Goal: Complete application form: Complete application form

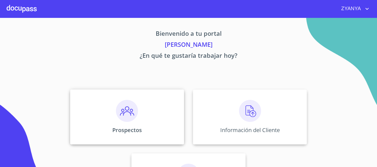
click at [151, 110] on div "Prospectos" at bounding box center [127, 117] width 114 height 55
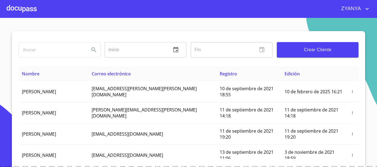
click at [320, 52] on span "Crear Cliente" at bounding box center [317, 50] width 73 height 8
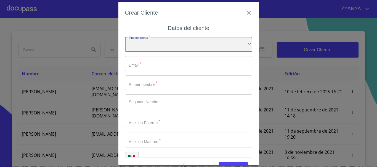
click at [182, 42] on div "​" at bounding box center [188, 44] width 127 height 15
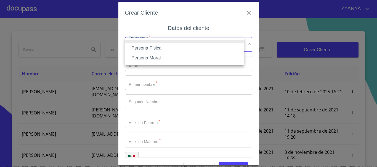
click at [178, 48] on li "Persona Física" at bounding box center [184, 48] width 119 height 10
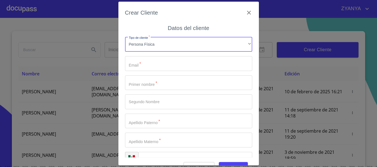
click at [172, 61] on input "Tipo de cliente   *" at bounding box center [188, 63] width 127 height 15
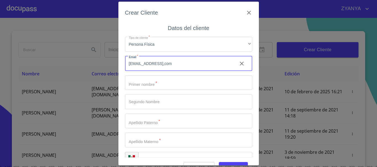
type input "[EMAIL_ADDRESS],com"
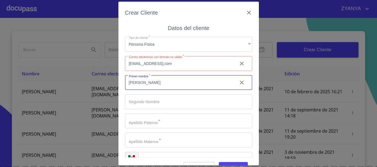
type input "[PERSON_NAME]"
click at [166, 65] on input "[EMAIL_ADDRESS],com" at bounding box center [179, 63] width 108 height 15
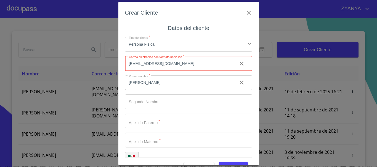
type input "[EMAIL_ADDRESS][DOMAIN_NAME]"
click at [158, 90] on input "Tipo de cliente   *" at bounding box center [179, 83] width 108 height 15
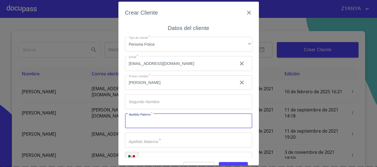
click at [157, 121] on input "Tipo de cliente   *" at bounding box center [188, 121] width 127 height 15
type input "[PERSON_NAME]"
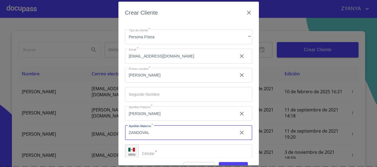
scroll to position [14, 0]
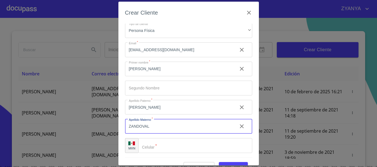
click at [169, 149] on input "Tipo de cliente   *" at bounding box center [195, 145] width 114 height 15
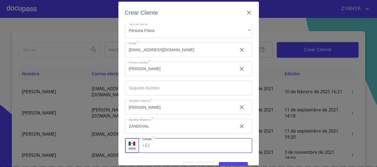
click at [158, 77] on input "ZANDOVAL" at bounding box center [179, 69] width 108 height 15
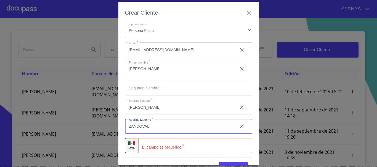
click at [158, 121] on input "ZANDOVAL" at bounding box center [179, 126] width 108 height 15
type input "[PERSON_NAME]"
click at [171, 146] on input "Tipo de cliente   *" at bounding box center [195, 145] width 114 height 15
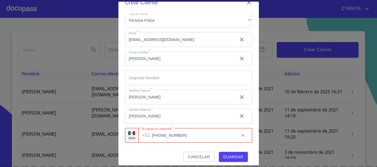
scroll to position [13, 0]
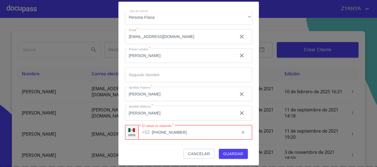
type input "[PHONE_NUMBER]"
click at [227, 154] on span "Guardar" at bounding box center [233, 154] width 20 height 7
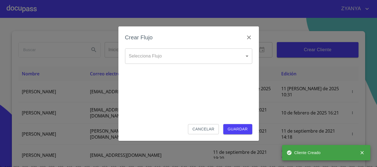
click at [190, 51] on body "ZYANYA Inicio ​ Fin ​ Crear Cliente Nombre Correo electrónico Registro Edición …" at bounding box center [188, 83] width 377 height 167
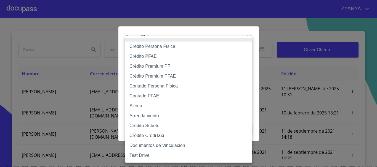
click at [190, 45] on li "Crédito Persona Física" at bounding box center [188, 47] width 127 height 10
type input "6009fb3c7d1714eb8809aa97"
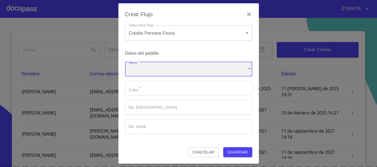
click at [179, 68] on div "​" at bounding box center [188, 69] width 127 height 15
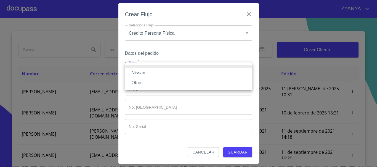
click at [179, 68] on li "Nissan" at bounding box center [188, 73] width 127 height 10
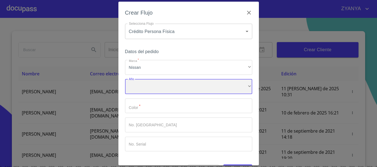
click at [173, 84] on div "​" at bounding box center [188, 86] width 127 height 15
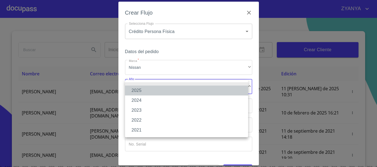
click at [167, 91] on li "2025" at bounding box center [186, 91] width 123 height 10
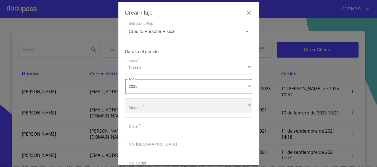
click at [163, 102] on div "​" at bounding box center [188, 106] width 127 height 15
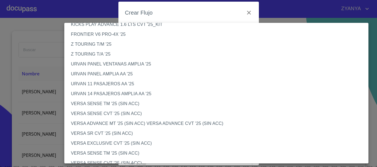
scroll to position [165, 0]
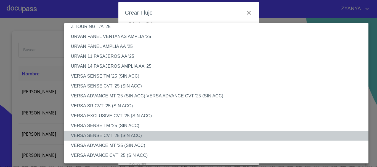
click at [133, 134] on li "VERSA SENSE CVT '25 (SIN ACC)" at bounding box center [218, 136] width 308 height 10
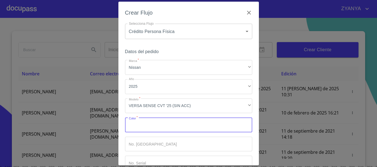
click at [146, 121] on input "Marca   *" at bounding box center [188, 125] width 127 height 15
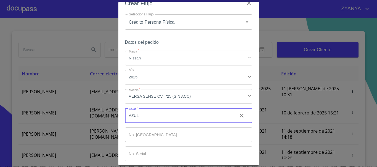
type input "AZUL"
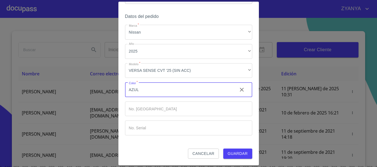
click at [227, 154] on span "Guardar" at bounding box center [237, 154] width 20 height 7
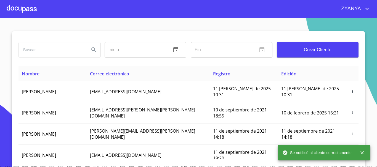
click at [15, 9] on div at bounding box center [22, 9] width 30 height 18
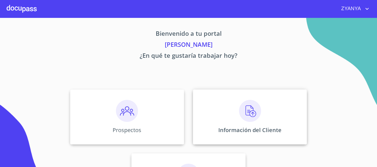
click at [204, 96] on div "Información del Cliente" at bounding box center [250, 117] width 114 height 55
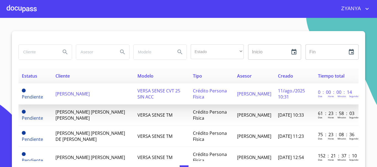
click at [85, 95] on span "[PERSON_NAME]" at bounding box center [72, 94] width 34 height 6
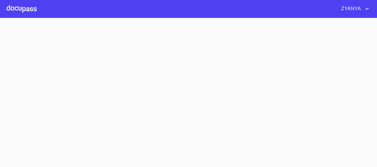
click at [85, 95] on section at bounding box center [188, 92] width 377 height 149
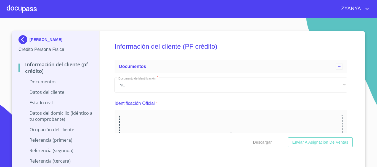
click at [232, 140] on p "Arrastra o selecciona el (los) documento(s) para agregar" at bounding box center [230, 146] width 57 height 13
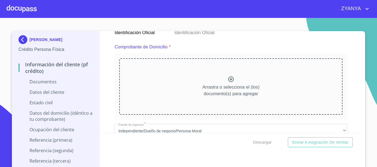
scroll to position [365, 0]
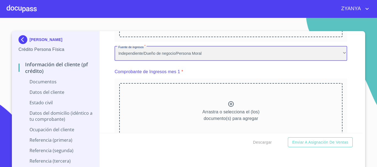
click at [229, 52] on div "Independiente/Dueño de negocio/Persona Moral" at bounding box center [230, 53] width 232 height 15
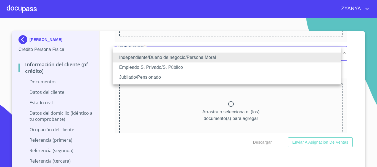
click at [228, 54] on li "Independiente/Dueño de negocio/Persona Moral" at bounding box center [226, 58] width 228 height 10
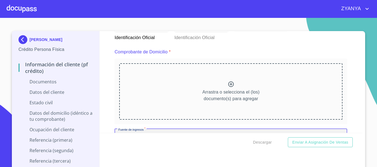
scroll to position [255, 0]
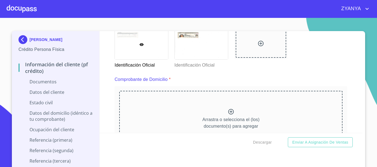
click at [231, 111] on div "Arrastra o selecciona el (los) documento(s) para agregar" at bounding box center [230, 119] width 223 height 56
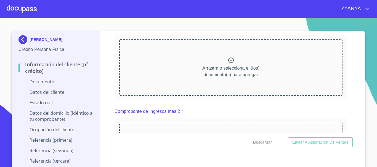
scroll to position [549, 0]
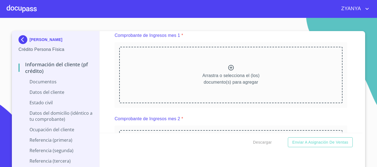
click at [230, 71] on icon at bounding box center [230, 68] width 7 height 7
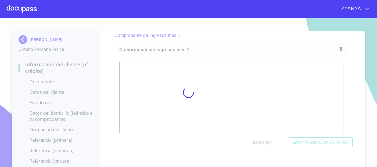
click at [358, 59] on div at bounding box center [188, 92] width 377 height 149
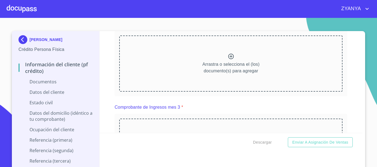
scroll to position [806, 0]
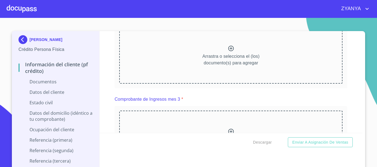
click at [235, 61] on p "Arrastra o selecciona el (los) documento(s) para agregar" at bounding box center [230, 59] width 57 height 13
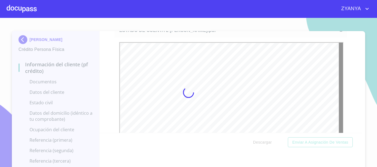
scroll to position [0, 0]
drag, startPoint x: 356, startPoint y: 64, endPoint x: 356, endPoint y: 68, distance: 4.2
click at [356, 68] on div at bounding box center [188, 92] width 377 height 149
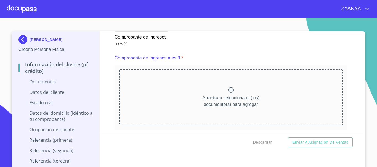
scroll to position [1019, 0]
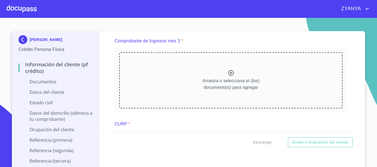
click at [227, 74] on div "Arrastra o selecciona el (los) documento(s) para agregar" at bounding box center [230, 80] width 223 height 56
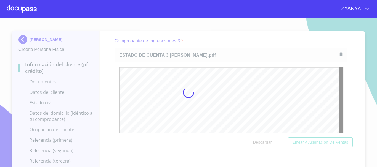
scroll to position [0, 0]
drag, startPoint x: 358, startPoint y: 70, endPoint x: 356, endPoint y: 74, distance: 4.4
click at [356, 74] on div at bounding box center [188, 92] width 377 height 149
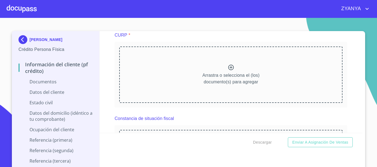
scroll to position [1271, 0]
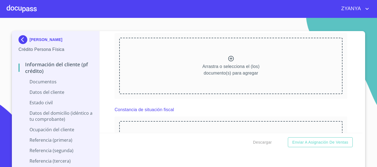
click at [227, 62] on icon at bounding box center [230, 58] width 7 height 7
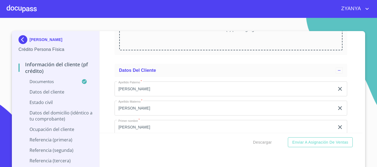
scroll to position [1479, 0]
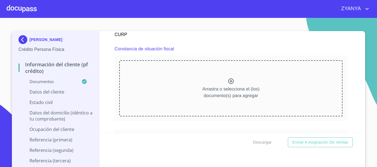
click at [239, 88] on div "Arrastra o selecciona el (los) documento(s) para agregar" at bounding box center [230, 88] width 223 height 56
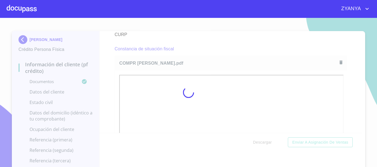
drag, startPoint x: 358, startPoint y: 80, endPoint x: 357, endPoint y: 85, distance: 4.5
click at [357, 85] on div at bounding box center [188, 92] width 377 height 149
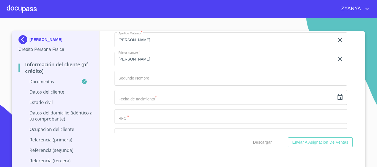
scroll to position [1777, 0]
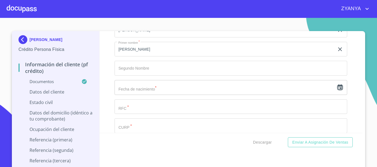
click at [336, 91] on icon "button" at bounding box center [339, 87] width 7 height 7
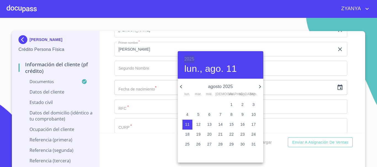
click at [190, 56] on h6 "2025" at bounding box center [189, 59] width 10 height 8
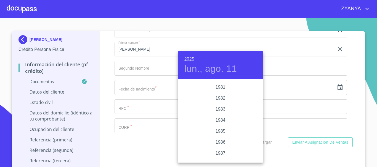
scroll to position [629, 0]
click at [220, 149] on div "1988" at bounding box center [220, 151] width 85 height 11
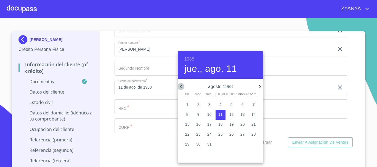
click at [181, 86] on icon "button" at bounding box center [181, 86] width 2 height 3
click at [198, 144] on p "28" at bounding box center [198, 145] width 4 height 6
type input "28 de jun. de 1988"
click at [144, 112] on div at bounding box center [188, 83] width 377 height 167
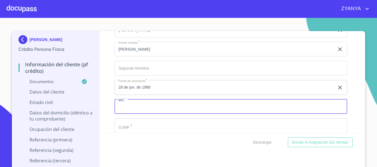
click at [144, 112] on input "Documento de identificación.   *" at bounding box center [230, 107] width 232 height 15
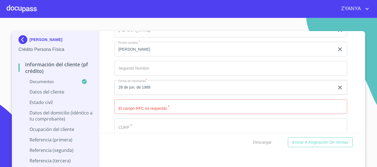
click at [169, 113] on input "Documento de identificación.   *" at bounding box center [230, 107] width 232 height 15
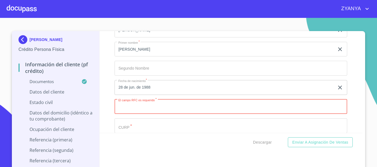
paste input "SOSZ880628EW5"
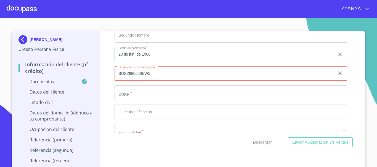
scroll to position [1833, 0]
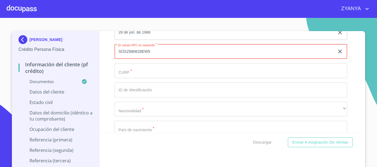
type input "SOSZ880628EW5"
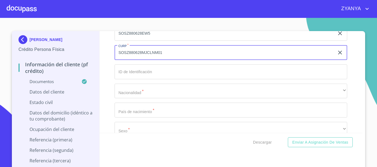
scroll to position [1860, 0]
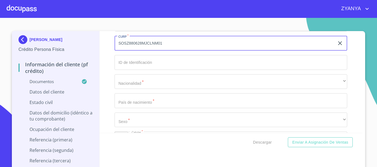
type input "SOSZ880628MJCLNM01"
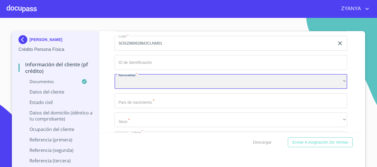
click at [193, 89] on div "​" at bounding box center [230, 81] width 232 height 15
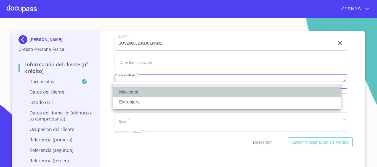
click at [193, 93] on li "Mexicana" at bounding box center [226, 92] width 228 height 10
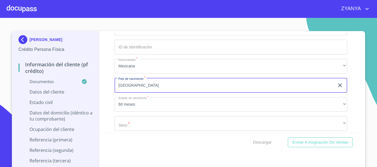
scroll to position [1888, 0]
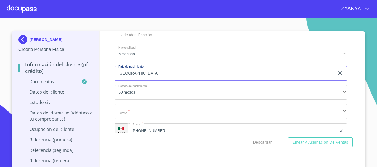
type input "[GEOGRAPHIC_DATA]"
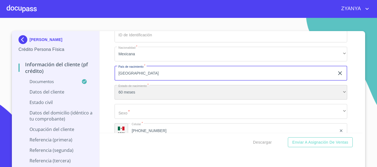
click at [158, 100] on div "60 meses" at bounding box center [230, 92] width 232 height 15
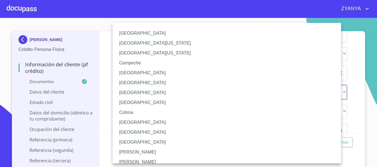
scroll to position [28, 0]
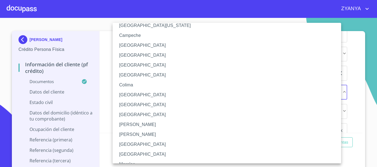
click at [134, 143] on li "[GEOGRAPHIC_DATA]" at bounding box center [228, 145] width 232 height 10
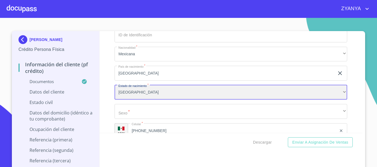
scroll to position [1915, 0]
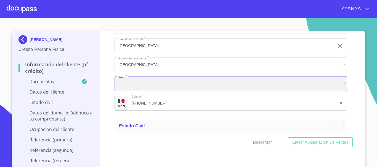
click at [171, 92] on div "​" at bounding box center [230, 84] width 232 height 15
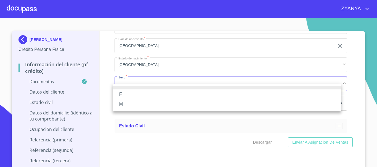
click at [155, 95] on li "F" at bounding box center [226, 95] width 228 height 10
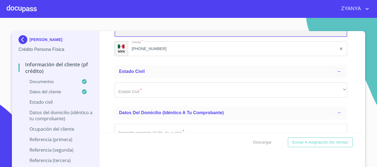
scroll to position [1970, 0]
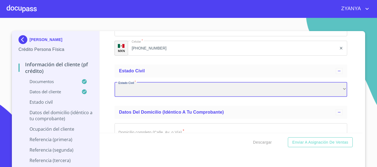
click at [172, 96] on div "​" at bounding box center [230, 89] width 232 height 15
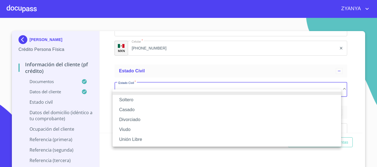
click at [153, 101] on li "Soltero" at bounding box center [226, 100] width 228 height 10
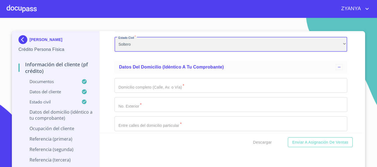
scroll to position [2026, 0]
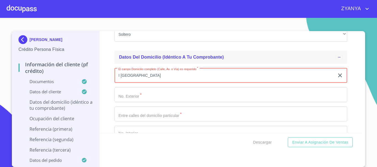
type input "I [GEOGRAPHIC_DATA]"
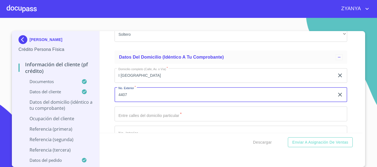
type input "4407"
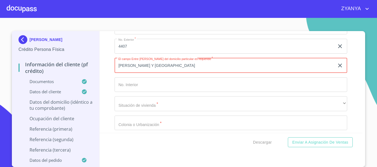
scroll to position [2081, 0]
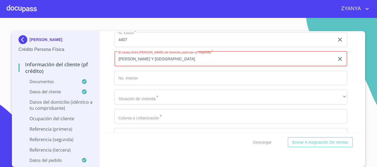
type input "[PERSON_NAME] Y [GEOGRAPHIC_DATA]"
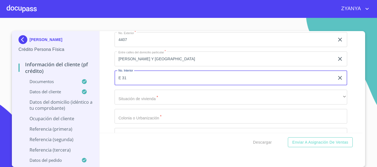
type input "E 31"
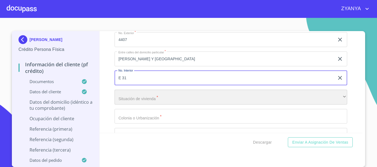
click at [200, 104] on div "​" at bounding box center [230, 97] width 232 height 15
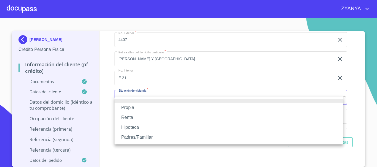
click at [155, 106] on li "Propia" at bounding box center [228, 108] width 228 height 10
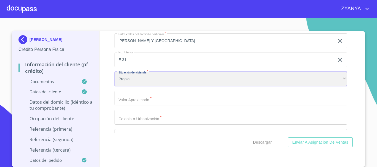
scroll to position [2108, 0]
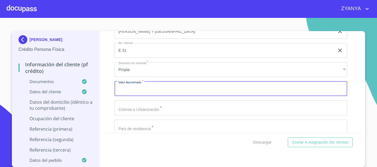
click at [164, 96] on input "Documento de identificación.   *" at bounding box center [230, 89] width 232 height 15
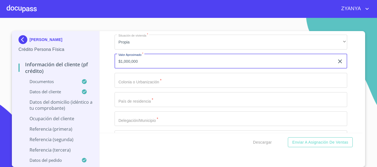
type input "$1,000,000"
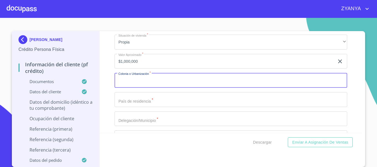
click at [164, 85] on input "Documento de identificación.   *" at bounding box center [230, 80] width 232 height 15
type input "EL SAUZ"
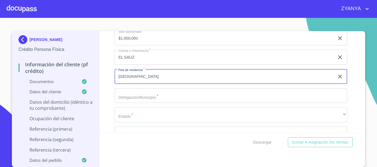
scroll to position [2191, 0]
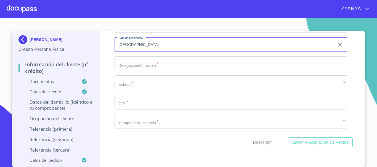
type input "[GEOGRAPHIC_DATA]"
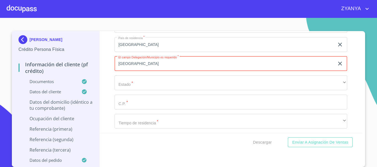
type input "[GEOGRAPHIC_DATA]"
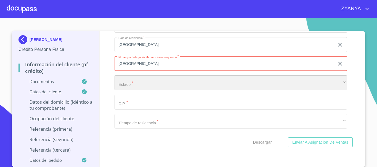
click at [154, 90] on div "​" at bounding box center [230, 83] width 232 height 15
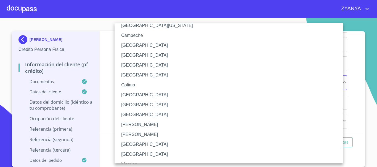
scroll to position [55, 0]
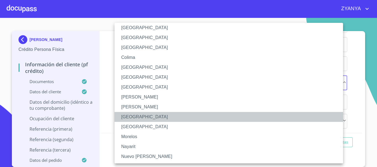
click at [141, 119] on li "[GEOGRAPHIC_DATA]" at bounding box center [230, 117] width 232 height 10
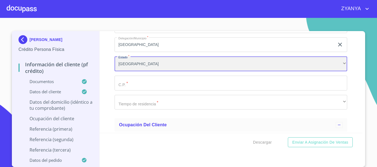
scroll to position [2219, 0]
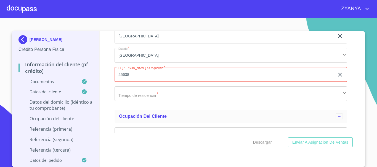
type input "45638"
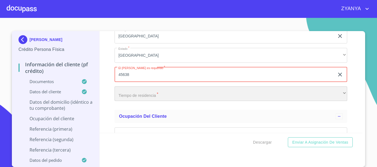
click at [159, 101] on div "​" at bounding box center [230, 94] width 232 height 15
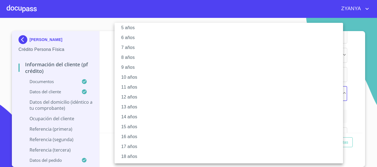
scroll to position [75, 0]
click at [138, 156] on li "20 años" at bounding box center [230, 157] width 232 height 10
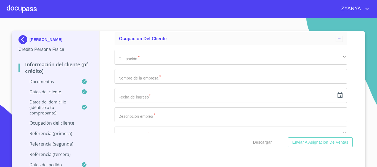
scroll to position [2301, 0]
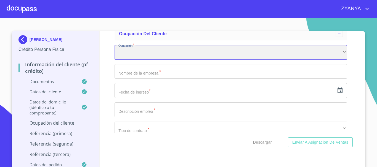
click at [171, 56] on div "​" at bounding box center [230, 52] width 232 height 15
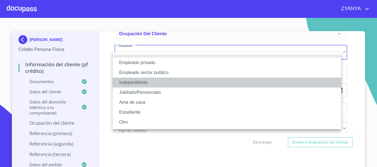
click at [149, 83] on li "Independiente" at bounding box center [226, 83] width 228 height 10
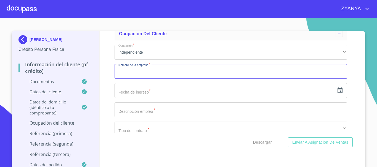
click at [156, 79] on input "Documento de identificación.   *" at bounding box center [230, 71] width 232 height 15
type input "[PERSON_NAME]"
click at [190, 95] on input "text" at bounding box center [224, 90] width 220 height 15
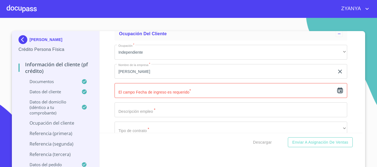
click at [337, 93] on icon "button" at bounding box center [339, 91] width 5 height 6
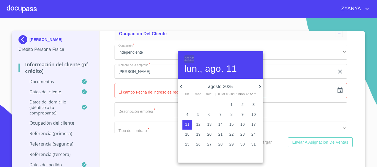
click at [189, 59] on h6 "2025" at bounding box center [189, 59] width 10 height 8
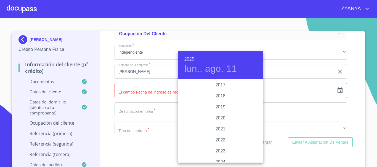
scroll to position [959, 0]
click at [218, 116] on div "2015" at bounding box center [220, 118] width 85 height 11
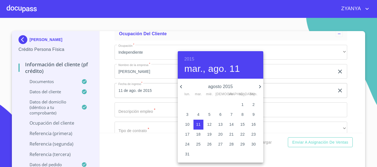
click at [213, 124] on span "12" at bounding box center [209, 125] width 10 height 6
type input "12 de ago. de 2015"
click at [160, 119] on div at bounding box center [188, 83] width 377 height 167
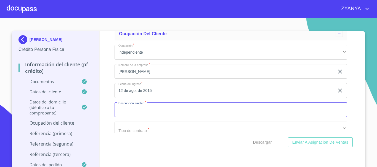
click at [160, 117] on input "Documento de identificación.   *" at bounding box center [230, 110] width 232 height 15
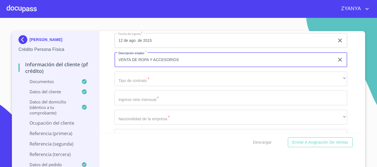
scroll to position [2356, 0]
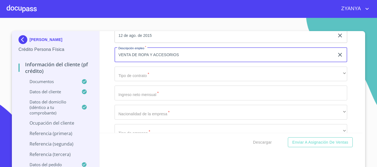
type input "VENTA DE ROPA Y ACCESORIOS"
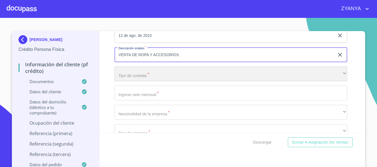
click at [184, 82] on div "​" at bounding box center [230, 74] width 232 height 15
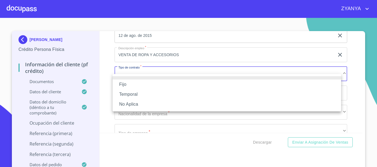
click at [149, 81] on li "Fijo" at bounding box center [226, 85] width 228 height 10
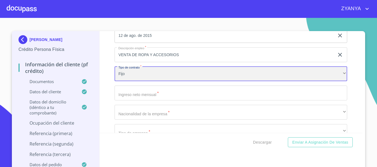
scroll to position [2384, 0]
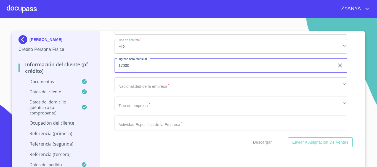
type input "17000"
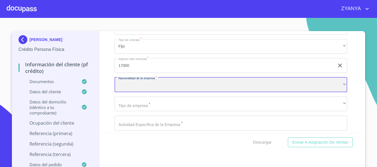
click at [180, 87] on div "​" at bounding box center [230, 84] width 232 height 15
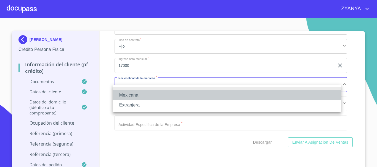
click at [173, 93] on li "Mexicana" at bounding box center [226, 95] width 228 height 10
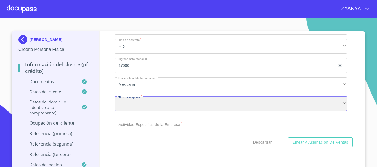
click at [166, 111] on div "​" at bounding box center [230, 104] width 232 height 15
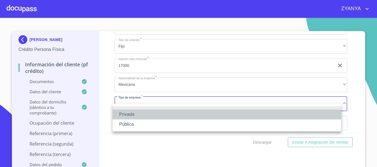
click at [166, 111] on li "Privada" at bounding box center [226, 115] width 228 height 10
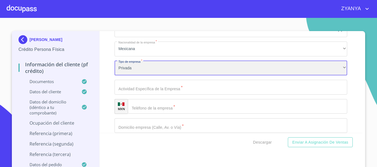
scroll to position [2439, 0]
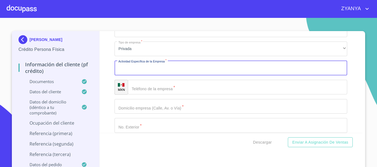
click at [187, 76] on input "Documento de identificación.   *" at bounding box center [230, 68] width 232 height 15
type input "VENTA DE ROPA"
click at [178, 93] on input "Documento de identificación.   *" at bounding box center [237, 87] width 219 height 15
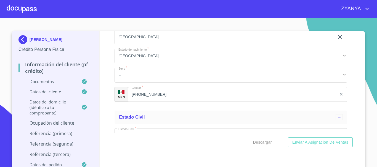
scroll to position [1915, 0]
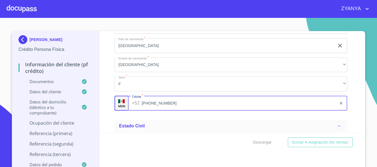
drag, startPoint x: 128, startPoint y: 109, endPoint x: 165, endPoint y: 112, distance: 37.4
click at [165, 111] on input "[PHONE_NUMBER]" at bounding box center [239, 103] width 195 height 15
click at [353, 114] on div "Información del cliente (PF crédito) Documentos Documento de identificación.   …" at bounding box center [231, 82] width 263 height 102
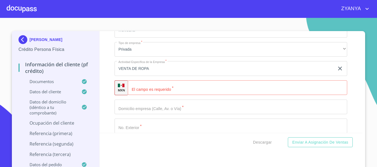
scroll to position [2467, 0]
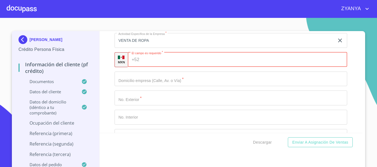
click at [196, 67] on input "Documento de identificación.   *" at bounding box center [244, 59] width 206 height 15
paste input "[PHONE_NUMBER]"
type input "[PHONE_NUMBER]"
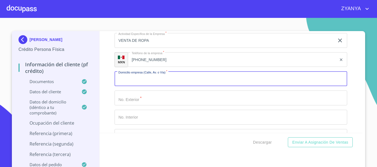
click at [189, 87] on input "Documento de identificación.   *" at bounding box center [230, 79] width 232 height 15
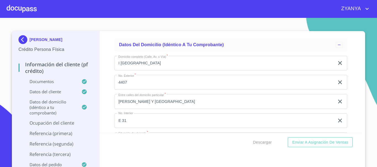
scroll to position [2026, 0]
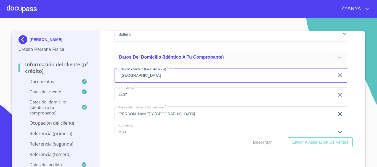
drag, startPoint x: 114, startPoint y: 82, endPoint x: 140, endPoint y: 87, distance: 26.2
click at [140, 83] on input "I [GEOGRAPHIC_DATA]" at bounding box center [224, 75] width 220 height 15
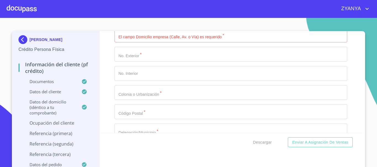
scroll to position [2467, 0]
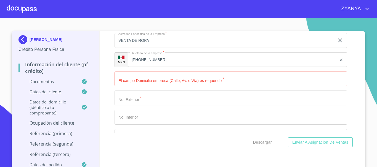
click at [140, 87] on input "Documento de identificación.   *" at bounding box center [230, 79] width 232 height 15
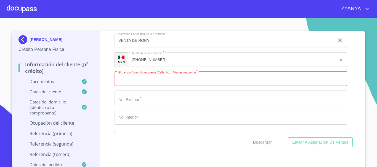
paste input "I [GEOGRAPHIC_DATA]"
type input "I [GEOGRAPHIC_DATA]"
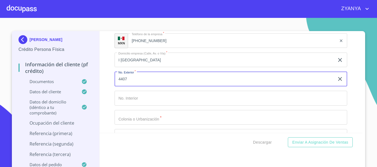
scroll to position [2494, 0]
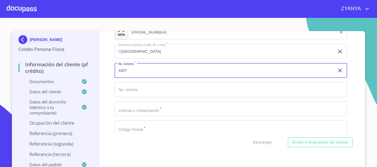
type input "4407"
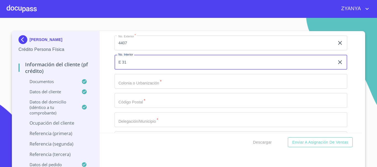
scroll to position [2549, 0]
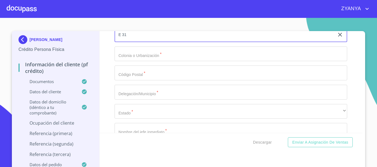
type input "E 31"
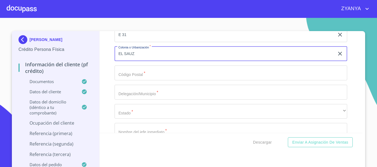
type input "EL SAUZ"
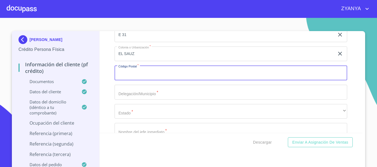
click at [165, 80] on input "Documento de identificación.   *" at bounding box center [230, 73] width 232 height 15
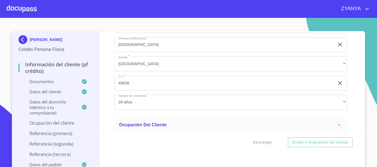
scroll to position [2219, 0]
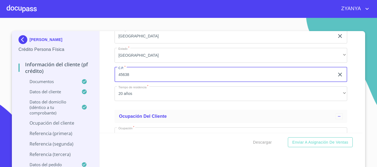
drag, startPoint x: 116, startPoint y: 81, endPoint x: 130, endPoint y: 84, distance: 14.3
click at [130, 82] on input "45638" at bounding box center [224, 74] width 220 height 15
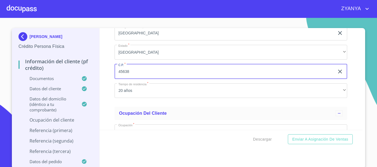
scroll to position [4, 0]
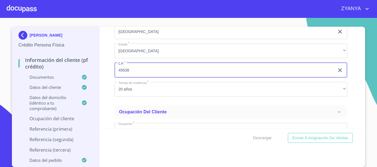
click at [352, 84] on div "Información del cliente (PF crédito) Documentos Documento de identificación.   …" at bounding box center [231, 78] width 263 height 102
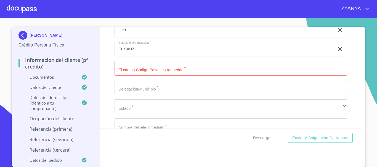
scroll to position [2577, 0]
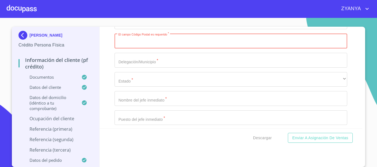
click at [194, 49] on input "Documento de identificación.   *" at bounding box center [230, 41] width 232 height 15
paste input "45638"
type input "45638"
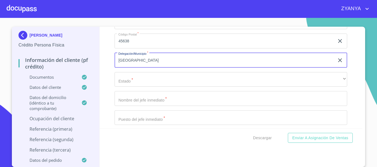
type input "[GEOGRAPHIC_DATA]"
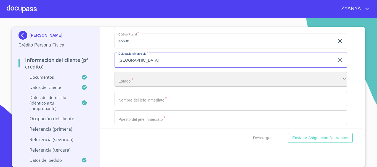
click at [158, 84] on div "​" at bounding box center [230, 79] width 232 height 15
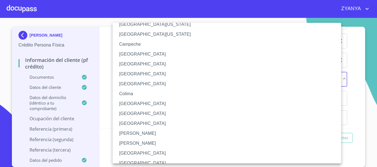
scroll to position [28, 0]
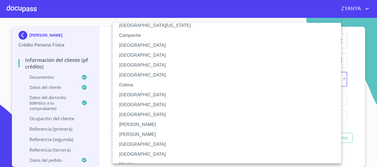
click at [143, 146] on li "[GEOGRAPHIC_DATA]" at bounding box center [228, 145] width 232 height 10
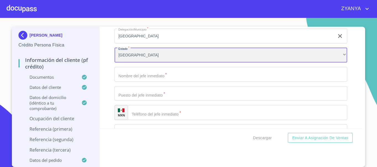
scroll to position [2604, 0]
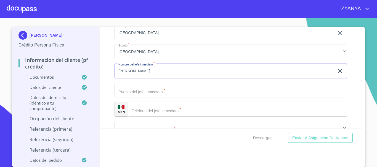
type input "[PERSON_NAME]"
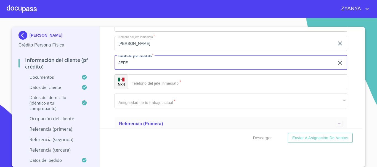
type input "JEFE"
click at [167, 89] on input "Documento de identificación.   *" at bounding box center [237, 81] width 219 height 15
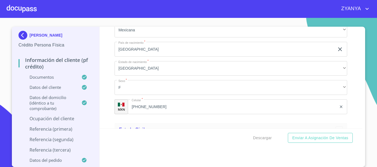
scroll to position [1915, 0]
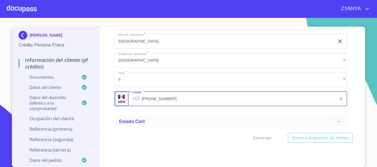
drag, startPoint x: 127, startPoint y: 107, endPoint x: 167, endPoint y: 111, distance: 40.2
click at [167, 106] on input "[PHONE_NUMBER]" at bounding box center [239, 99] width 195 height 15
click at [356, 97] on div "Información del cliente (PF crédito) Documentos Documento de identificación.   …" at bounding box center [231, 78] width 263 height 102
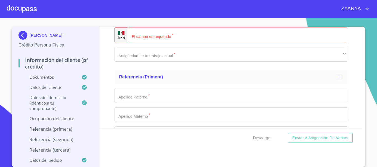
scroll to position [2660, 0]
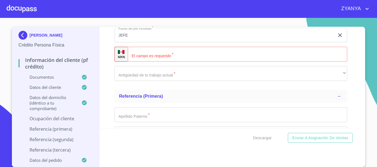
click at [155, 61] on input "Documento de identificación.   *" at bounding box center [237, 54] width 219 height 15
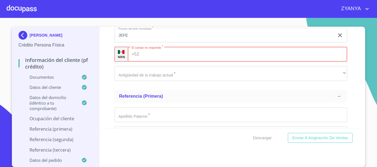
paste input "[PHONE_NUMBER]"
type input "[PHONE_NUMBER]"
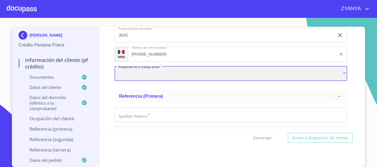
click at [154, 79] on div "​" at bounding box center [230, 73] width 232 height 15
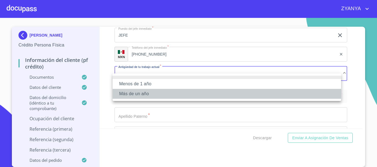
click at [148, 92] on li "Más de un año" at bounding box center [226, 94] width 228 height 10
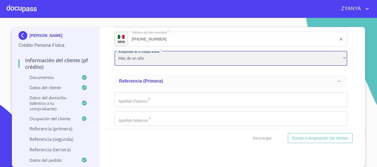
scroll to position [2715, 0]
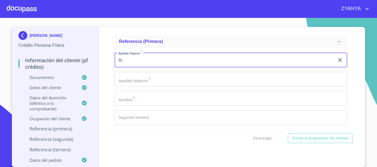
type input "B"
type input "[PERSON_NAME]"
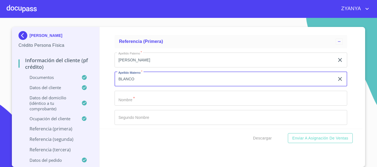
type input "BLANCO"
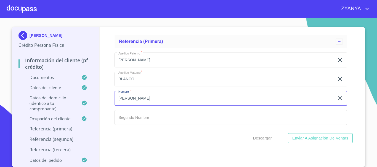
type input "[PERSON_NAME]"
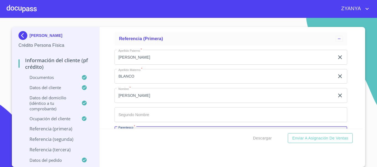
scroll to position [2780, 0]
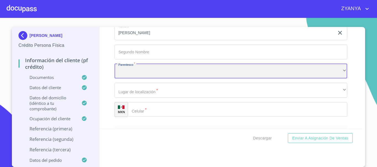
click at [173, 71] on div "​" at bounding box center [230, 71] width 232 height 15
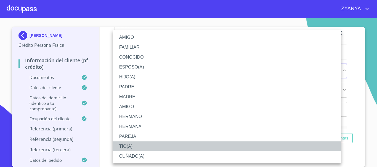
click at [146, 147] on li "TÍO(A)" at bounding box center [226, 147] width 228 height 10
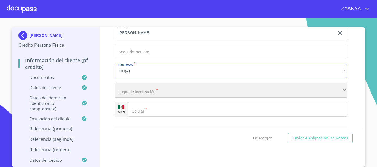
click at [155, 98] on div "​" at bounding box center [230, 90] width 232 height 15
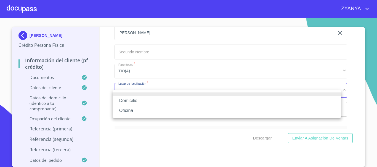
click at [155, 99] on li "Domicilio" at bounding box center [226, 101] width 228 height 10
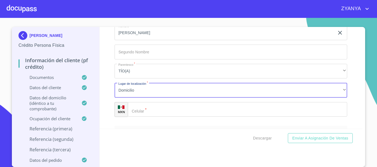
click at [159, 117] on input "Documento de identificación.   *" at bounding box center [237, 109] width 219 height 15
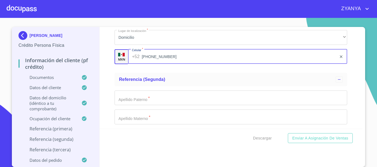
scroll to position [2836, 0]
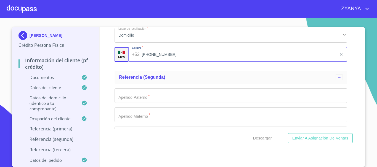
type input "[PHONE_NUMBER]"
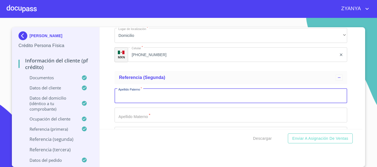
scroll to position [4, 0]
type input "[PERSON_NAME]"
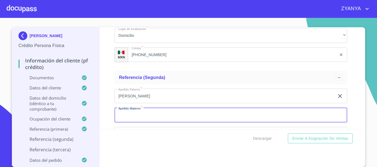
scroll to position [2836, 0]
type input "[PERSON_NAME]"
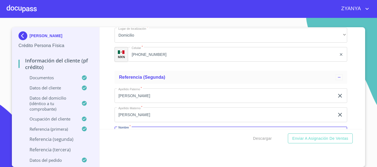
scroll to position [2898, 0]
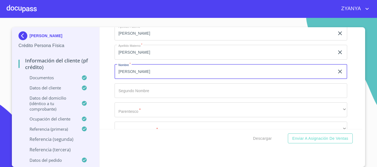
type input "[PERSON_NAME]"
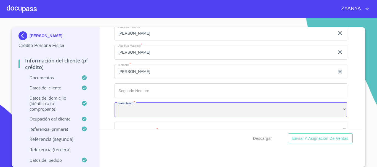
click at [190, 117] on div "​" at bounding box center [230, 110] width 232 height 15
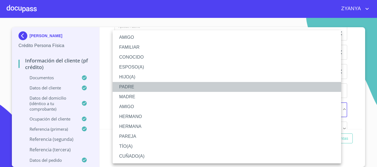
click at [153, 84] on li "PADRE" at bounding box center [226, 87] width 228 height 10
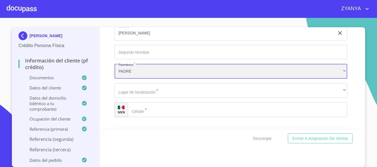
scroll to position [2953, 0]
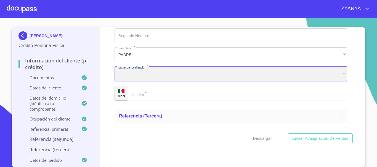
click at [181, 79] on div "​" at bounding box center [230, 74] width 232 height 15
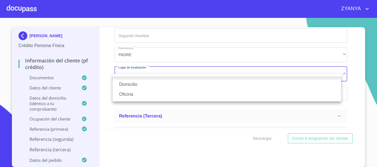
click at [173, 83] on li "Domicilio" at bounding box center [226, 85] width 228 height 10
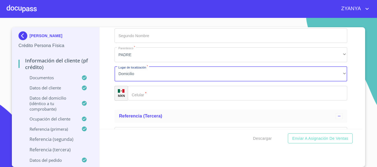
click at [167, 101] on input "Documento de identificación.   *" at bounding box center [237, 93] width 219 height 15
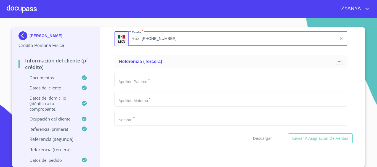
scroll to position [3009, 0]
type input "[PHONE_NUMBER]"
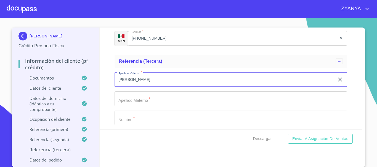
type input "[PERSON_NAME]"
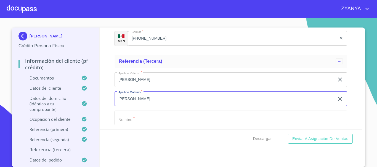
type input "[PERSON_NAME]"
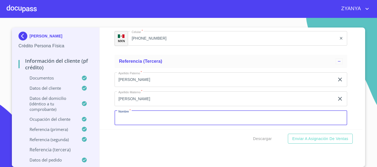
scroll to position [3011, 0]
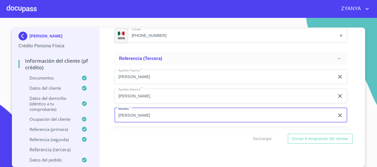
type input "[PERSON_NAME]"
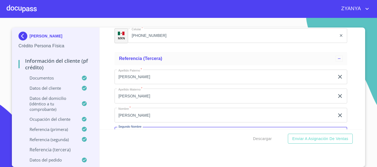
scroll to position [3074, 0]
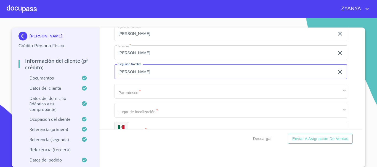
type input "[PERSON_NAME]"
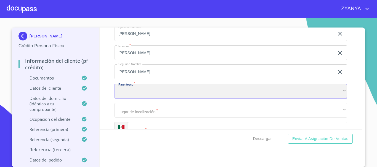
click at [183, 99] on div "​" at bounding box center [230, 91] width 232 height 15
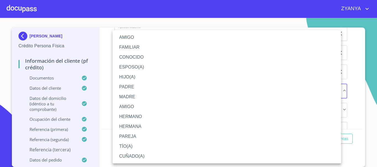
click at [142, 44] on li "FAMILIAR" at bounding box center [226, 47] width 228 height 10
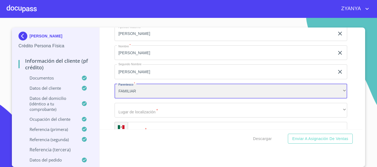
scroll to position [3102, 0]
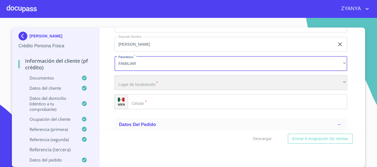
click at [184, 87] on div "​" at bounding box center [230, 83] width 232 height 15
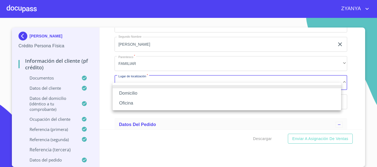
click at [180, 89] on li "Domicilio" at bounding box center [226, 93] width 228 height 10
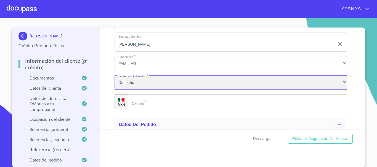
click at [164, 84] on div "Domicilio" at bounding box center [230, 83] width 232 height 15
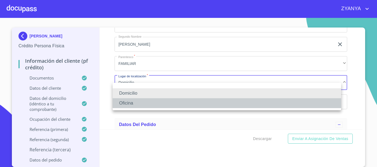
click at [154, 102] on li "Oficina" at bounding box center [226, 103] width 228 height 10
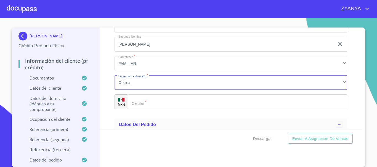
click at [154, 106] on input "Documento de identificación.   *" at bounding box center [237, 102] width 219 height 15
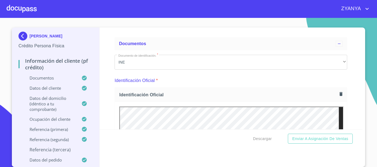
scroll to position [0, 0]
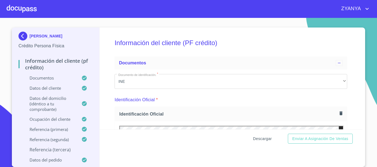
type input "[PHONE_NUMBER]"
click at [264, 138] on span "Descargar" at bounding box center [262, 139] width 19 height 7
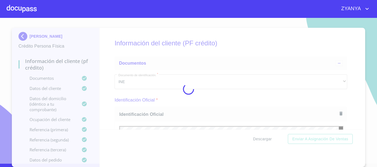
scroll to position [3, 0]
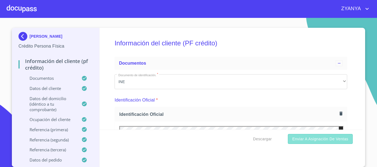
click at [315, 137] on span "Enviar a Asignación de Ventas" at bounding box center [320, 139] width 56 height 7
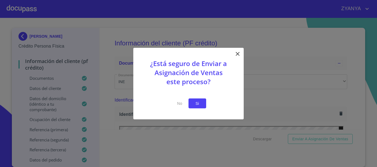
click at [201, 103] on span "Si" at bounding box center [197, 103] width 9 height 7
